Goal: Navigation & Orientation: Find specific page/section

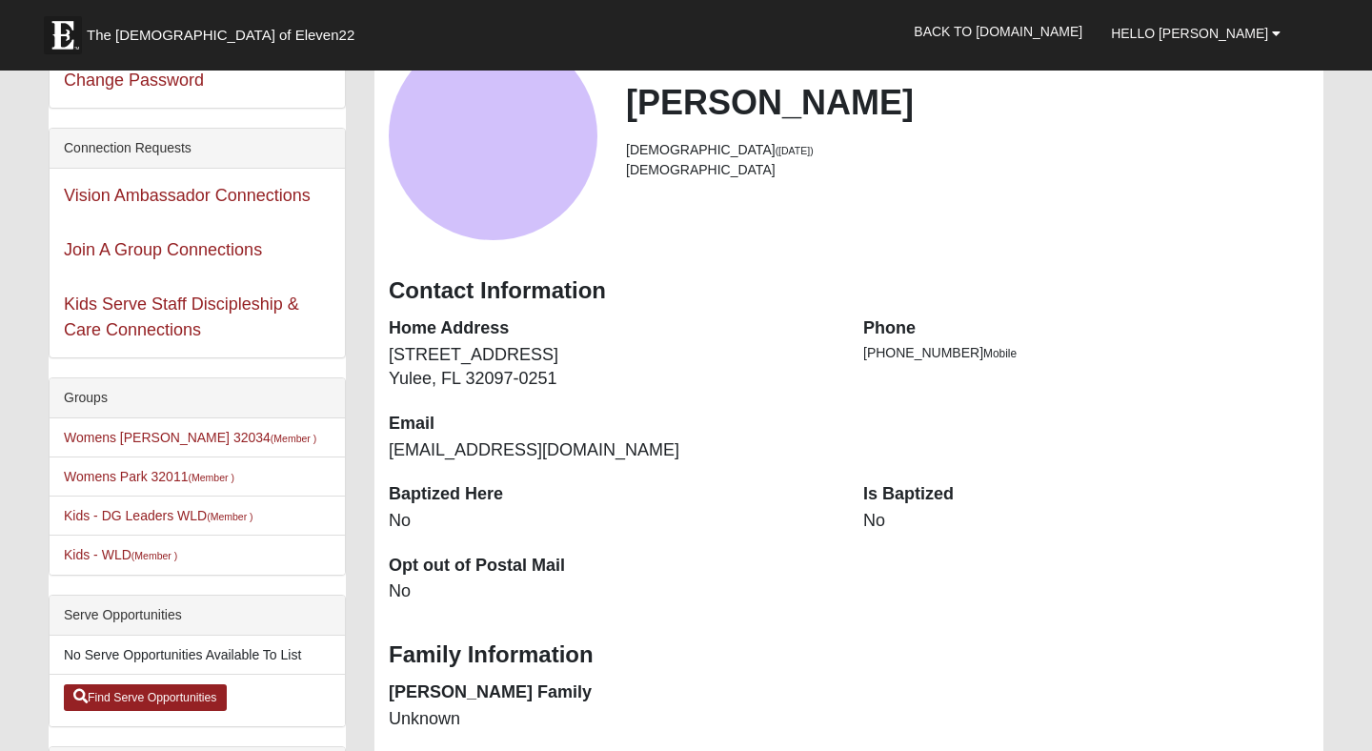
scroll to position [151, 0]
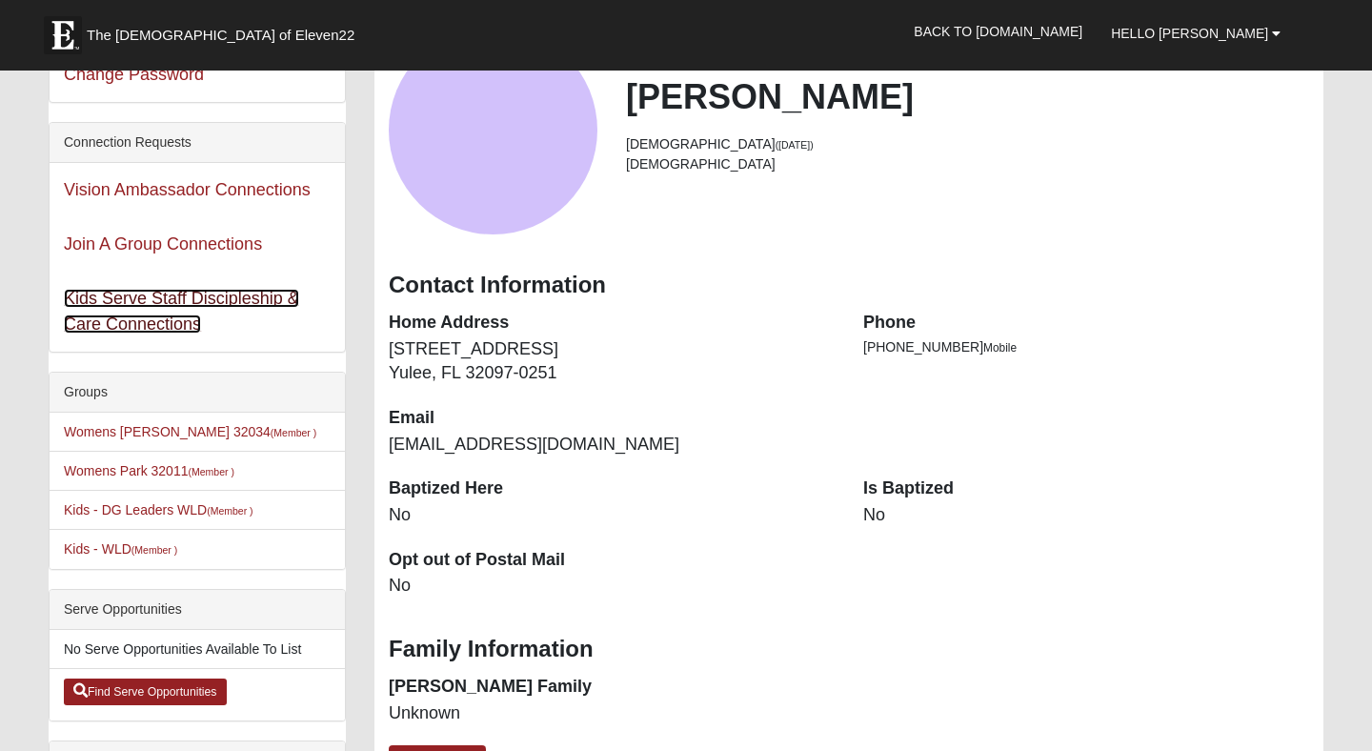
click at [103, 318] on link "Kids Serve Staff Discipleship & Care Connections" at bounding box center [181, 311] width 235 height 45
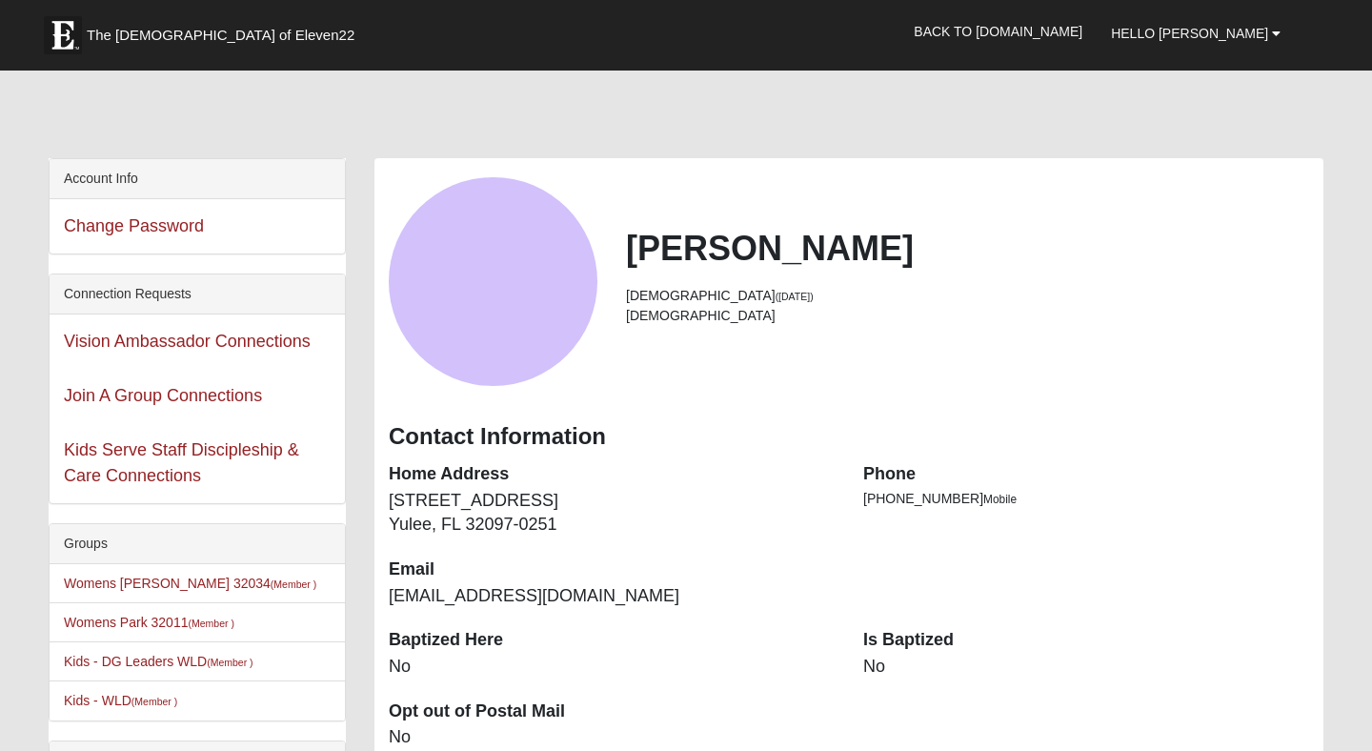
scroll to position [151, 0]
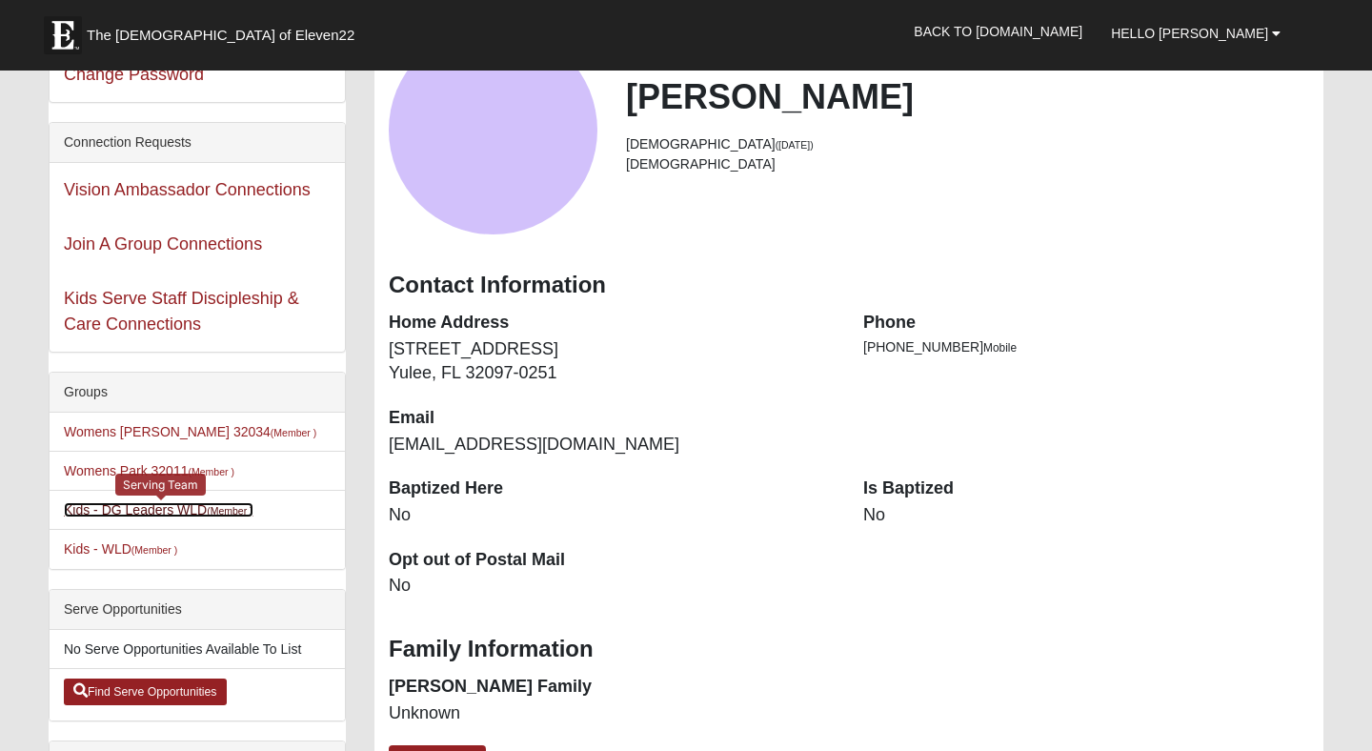
click at [146, 516] on link "Kids - DG Leaders WLD (Member )" at bounding box center [159, 509] width 190 height 15
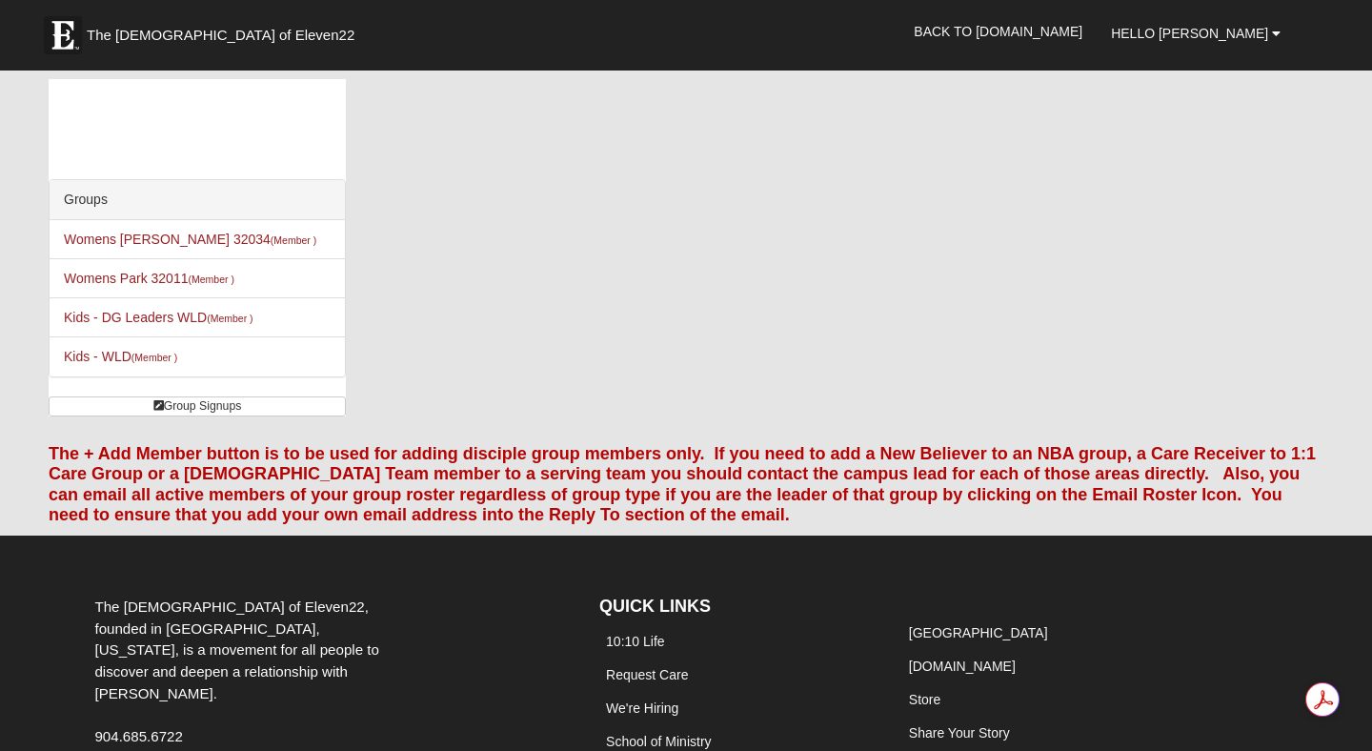
click at [113, 290] on li "Womens Park 32011 (Member )" at bounding box center [197, 278] width 295 height 40
click at [107, 278] on link "Womens Park 32011 (Member )" at bounding box center [149, 277] width 170 height 15
click at [151, 277] on link "Womens Park 32011 (Member )" at bounding box center [149, 277] width 170 height 15
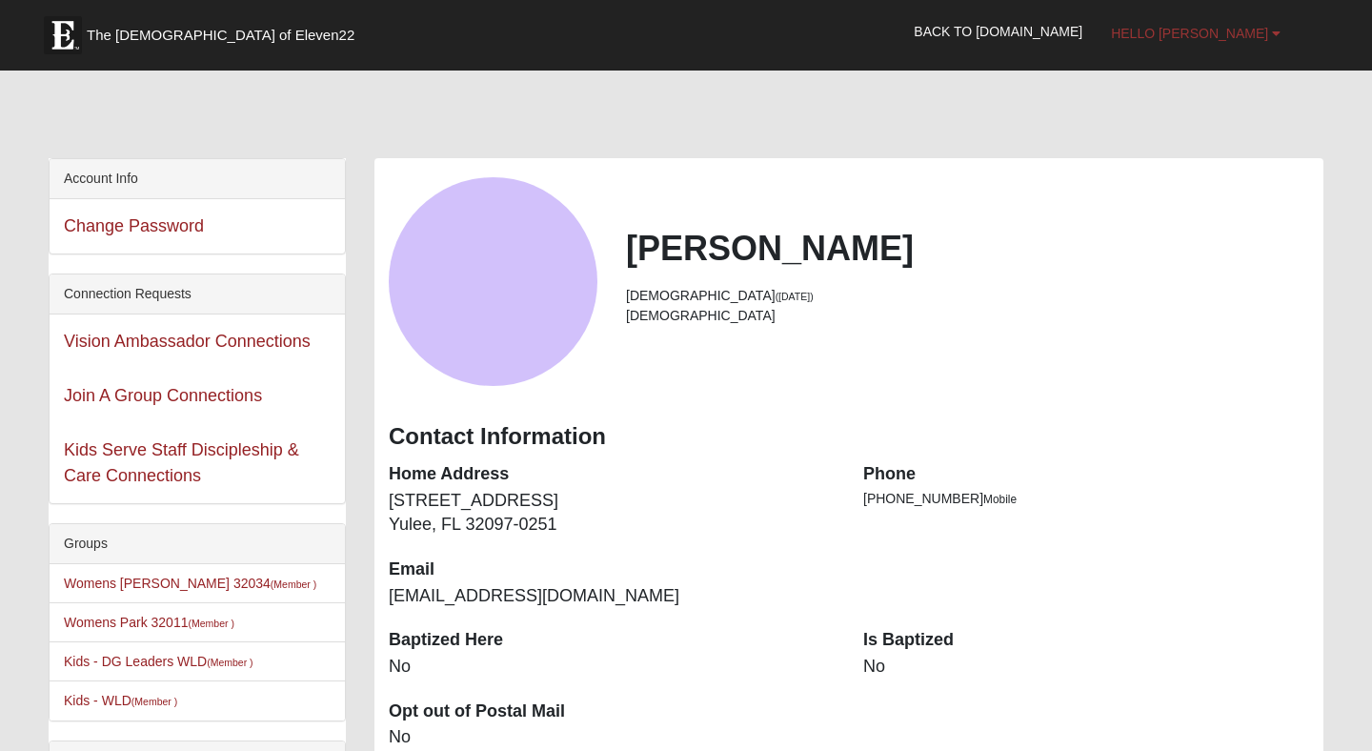
click at [1283, 38] on link "Hello [PERSON_NAME]" at bounding box center [1195, 34] width 198 height 48
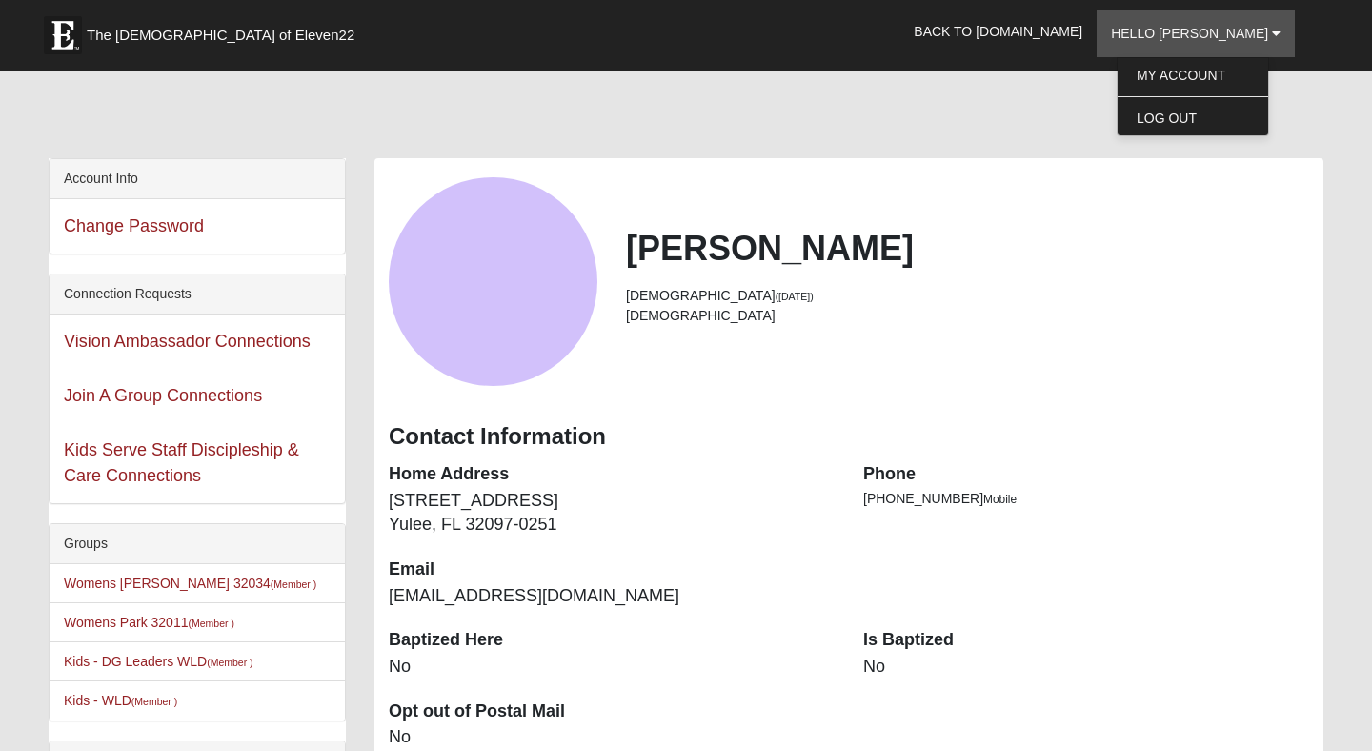
click at [835, 117] on div at bounding box center [686, 118] width 1274 height 80
